Goal: Information Seeking & Learning: Learn about a topic

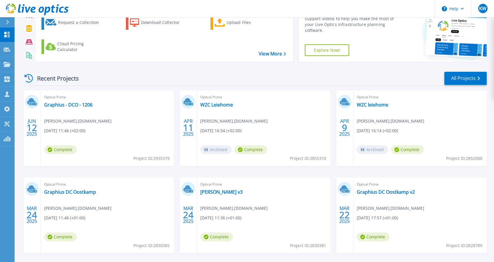
scroll to position [58, 0]
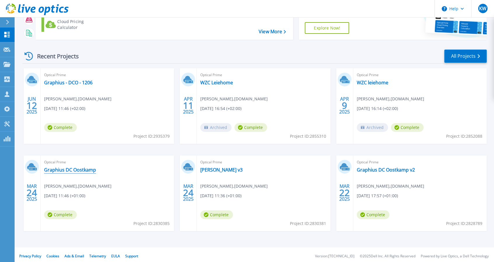
click at [74, 169] on link "Graphius DC Oostkamp" at bounding box center [70, 170] width 52 height 6
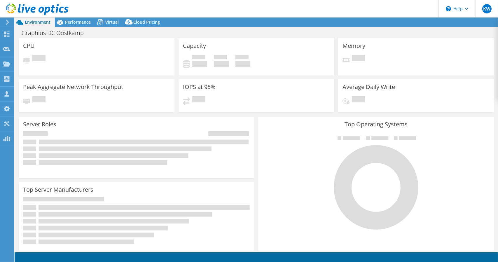
select select "EUFrankfurt"
select select "EUR"
select select "EUFrankfurt"
select select "EUR"
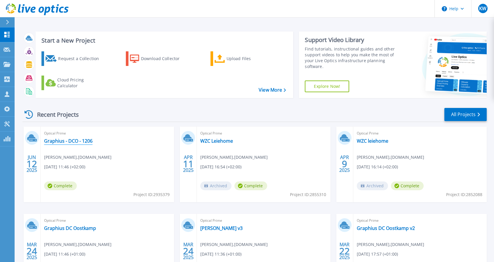
click at [67, 140] on link "Graphius - DCO - 1206" at bounding box center [68, 141] width 48 height 6
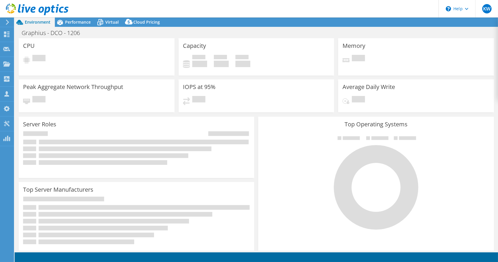
select select "EUFrankfurt"
select select "EUR"
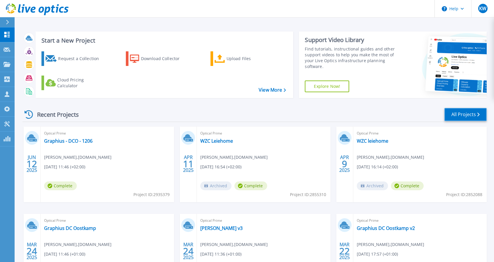
click at [472, 116] on link "All Projects" at bounding box center [465, 114] width 42 height 13
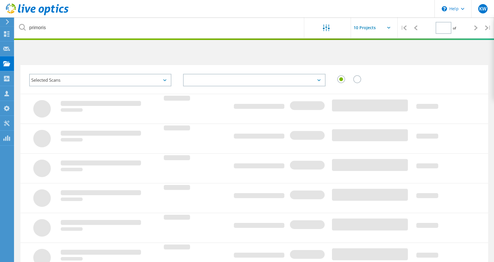
type input "1"
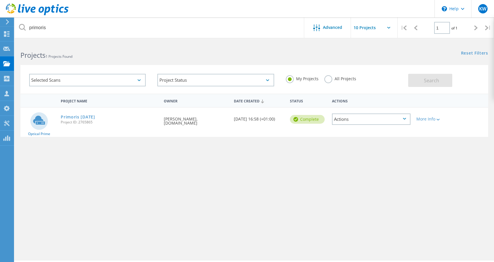
click at [25, 25] on icon at bounding box center [22, 27] width 7 height 7
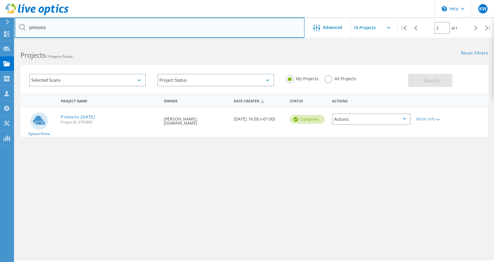
click at [31, 27] on input "primoris" at bounding box center [160, 28] width 290 height 20
type input "graphius"
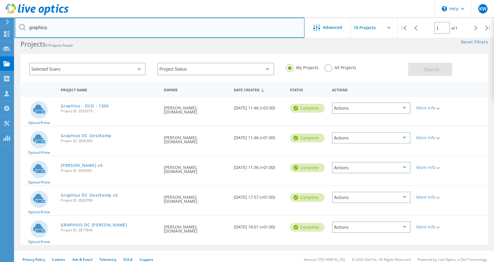
scroll to position [17, 0]
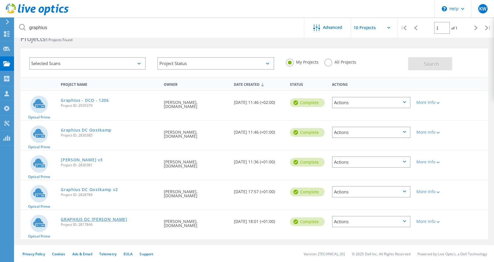
click at [102, 218] on link "GRAPHIUS DC [PERSON_NAME]" at bounding box center [94, 220] width 67 height 4
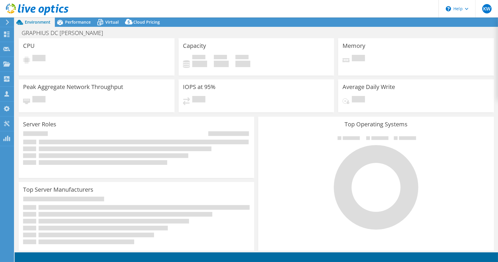
select select "USD"
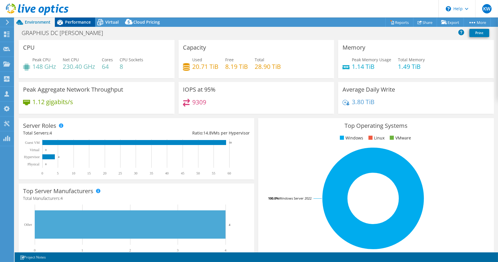
click at [80, 22] on span "Performance" at bounding box center [78, 22] width 26 height 6
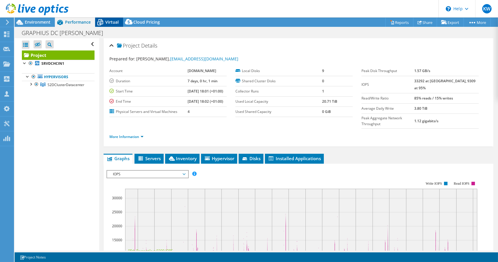
click at [116, 21] on span "Virtual" at bounding box center [111, 22] width 13 height 6
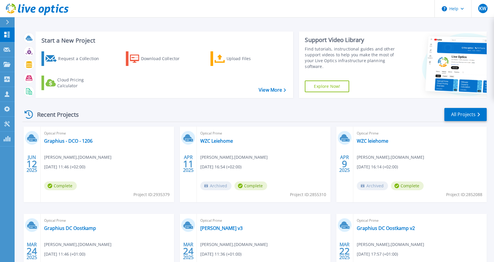
click at [148, 110] on div "Recent Projects All Projects" at bounding box center [254, 114] width 464 height 15
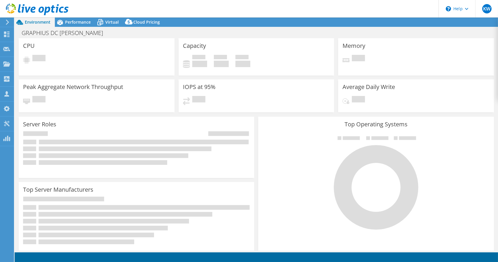
select select "USD"
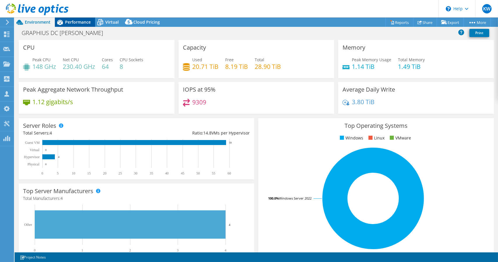
click at [81, 22] on span "Performance" at bounding box center [78, 22] width 26 height 6
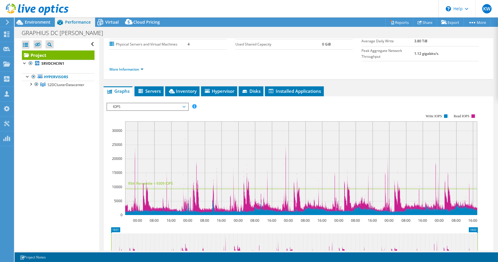
scroll to position [88, 0]
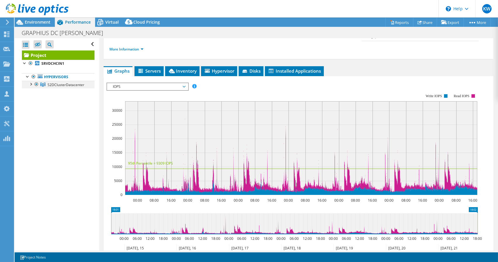
click at [31, 84] on div at bounding box center [31, 84] width 6 height 6
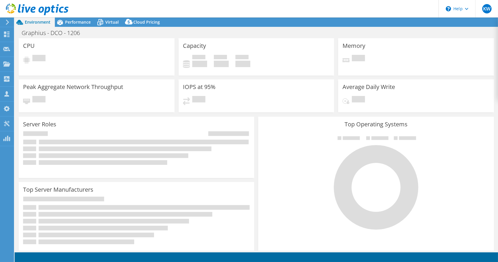
select select "EUFrankfurt"
select select "EUR"
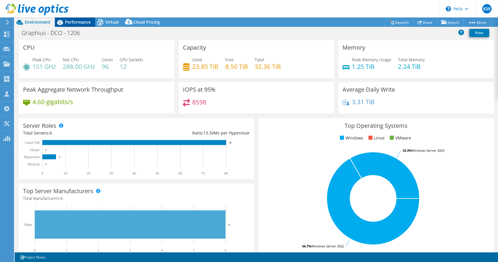
click at [84, 21] on span "Performance" at bounding box center [78, 22] width 26 height 6
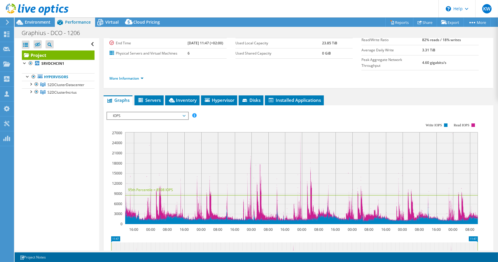
scroll to position [117, 0]
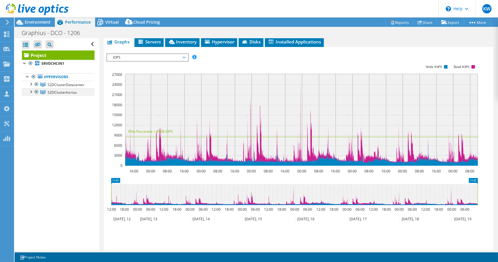
click at [32, 92] on div at bounding box center [31, 91] width 6 height 6
click at [29, 83] on div at bounding box center [31, 84] width 6 height 6
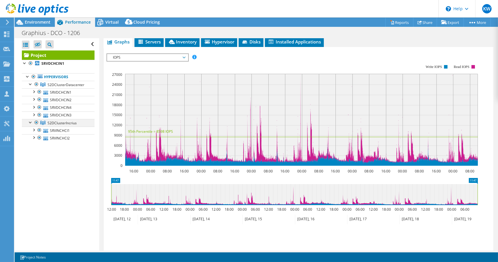
click at [36, 123] on div at bounding box center [37, 122] width 6 height 7
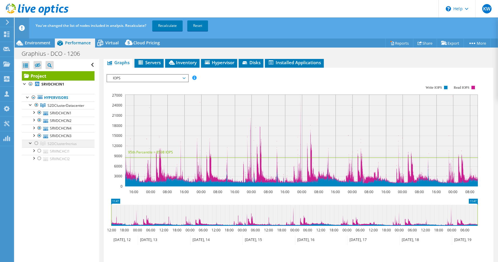
click at [37, 144] on div at bounding box center [37, 143] width 6 height 7
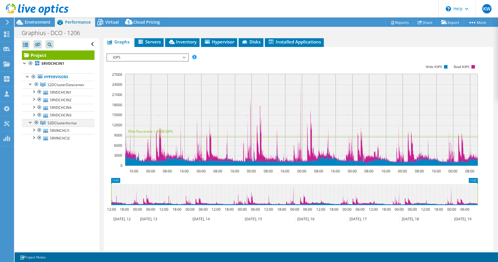
click at [37, 144] on ul "Hypervisors S2DClusterDatacenter SRVDCHCIN1" at bounding box center [58, 107] width 73 height 81
click at [36, 121] on div at bounding box center [37, 122] width 6 height 7
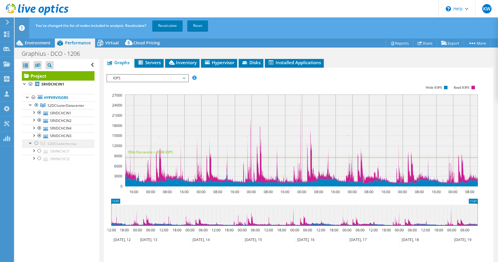
click at [36, 143] on div at bounding box center [37, 143] width 6 height 7
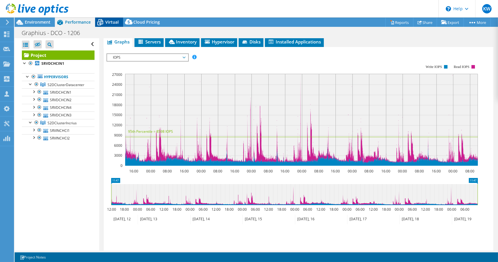
click at [116, 21] on span "Virtual" at bounding box center [111, 22] width 13 height 6
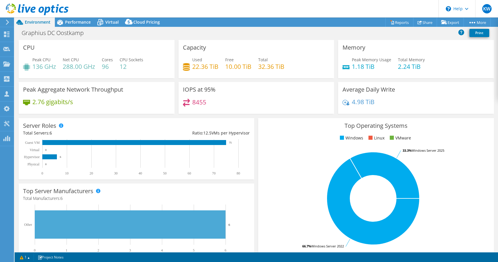
select select "EUFrankfurt"
select select "EUR"
select select "EUFrankfurt"
select select "EUR"
